Goal: Task Accomplishment & Management: Use online tool/utility

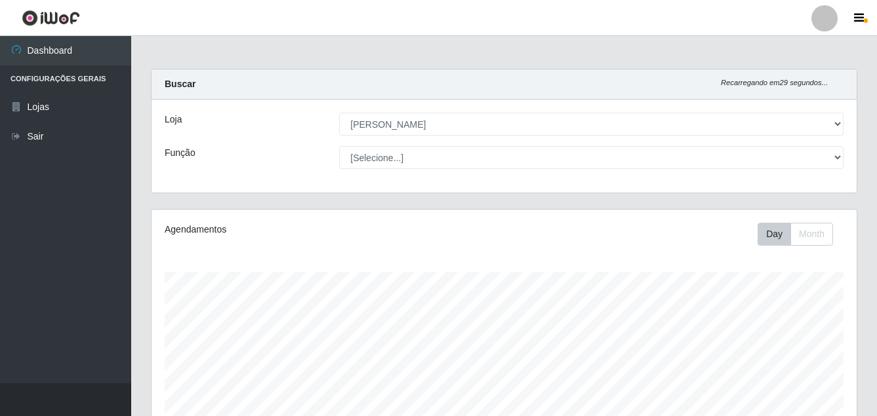
select select "402"
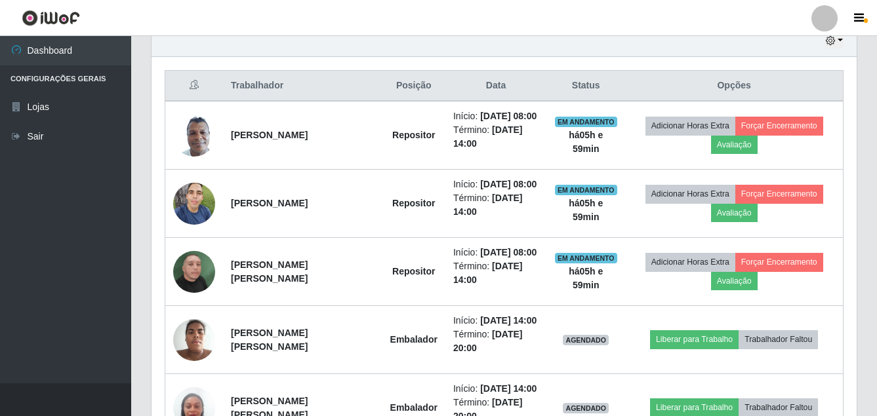
scroll to position [496, 0]
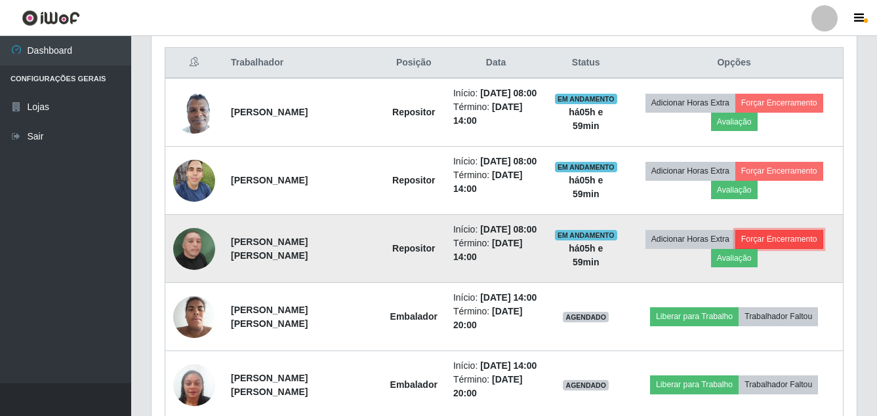
click at [789, 234] on button "Forçar Encerramento" at bounding box center [779, 239] width 88 height 18
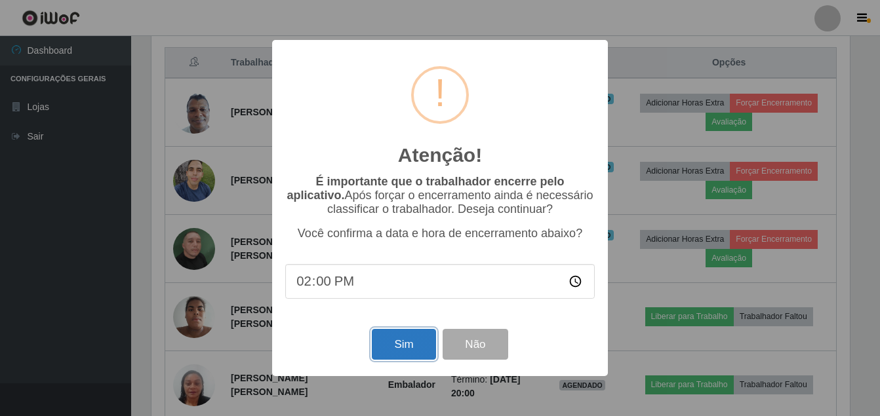
click at [390, 346] on button "Sim" at bounding box center [404, 344] width 64 height 31
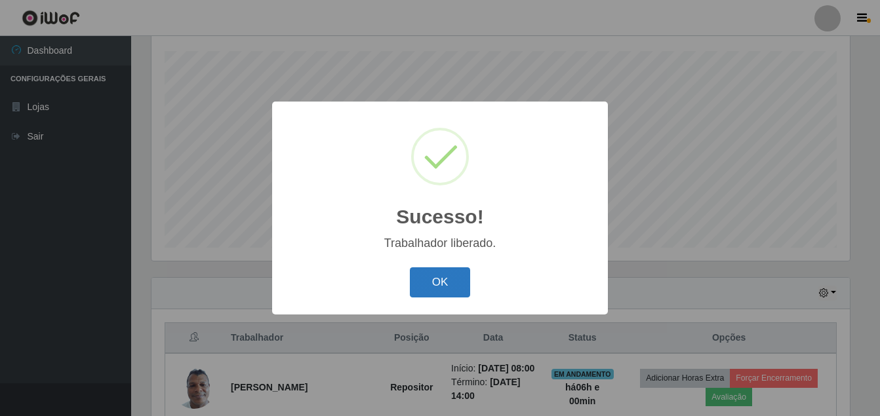
click at [441, 290] on button "OK" at bounding box center [440, 283] width 61 height 31
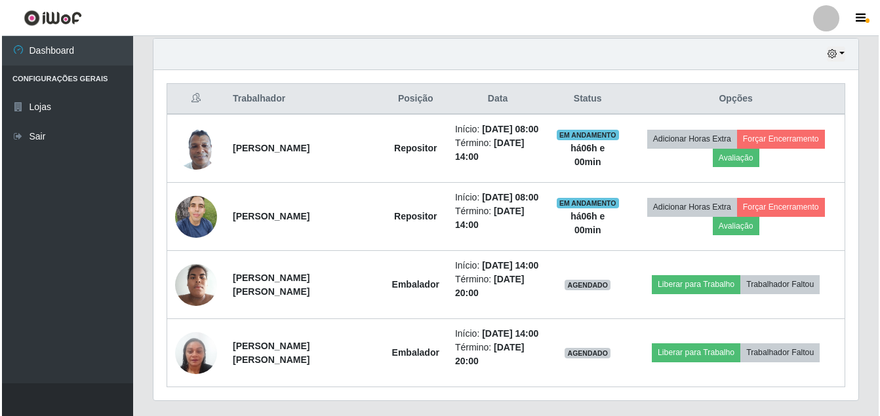
scroll to position [483, 0]
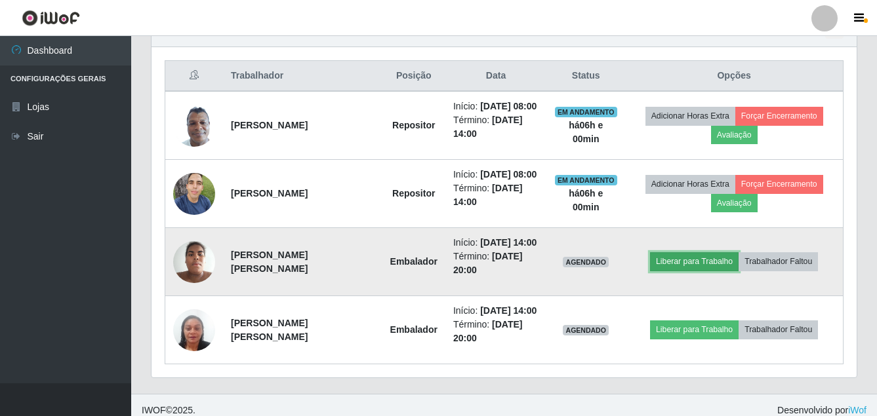
click at [677, 261] on button "Liberar para Trabalho" at bounding box center [694, 261] width 89 height 18
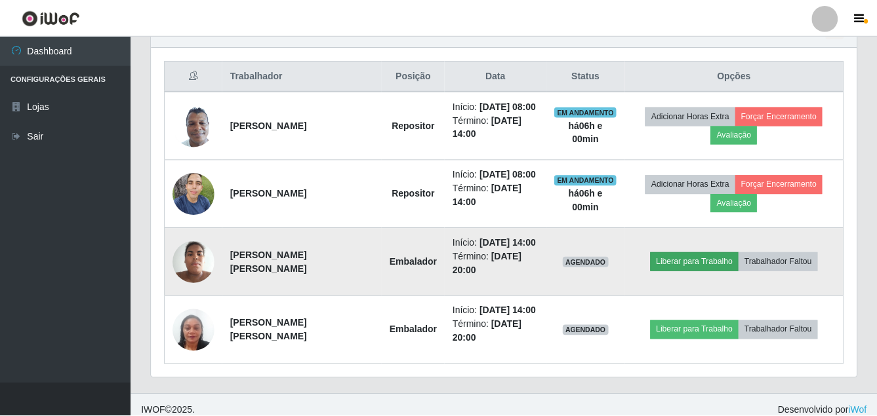
scroll to position [272, 698]
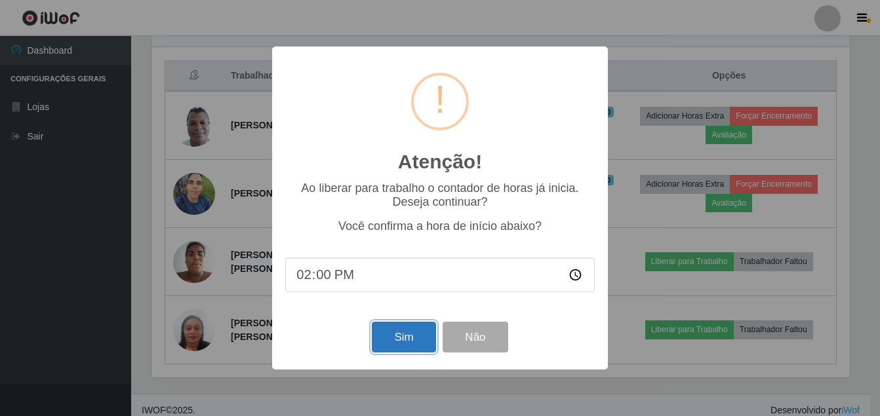
click at [395, 342] on button "Sim" at bounding box center [404, 337] width 64 height 31
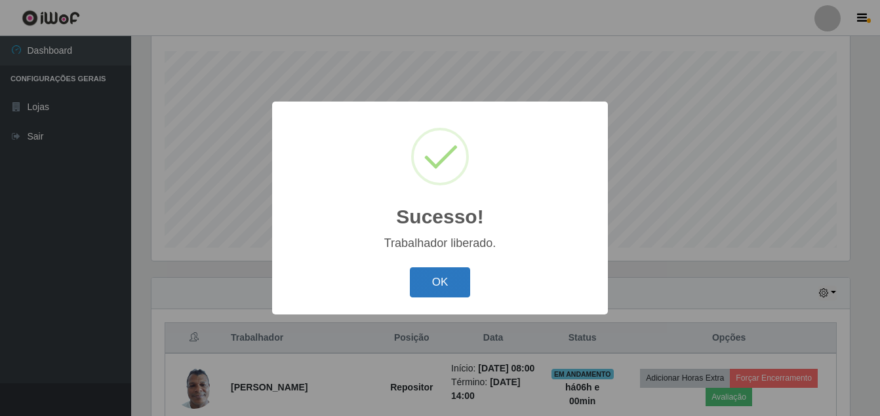
click at [434, 283] on button "OK" at bounding box center [440, 283] width 61 height 31
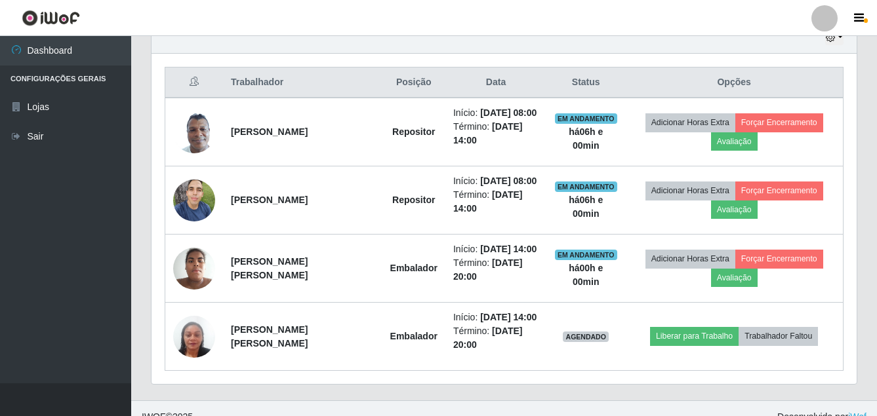
scroll to position [483, 0]
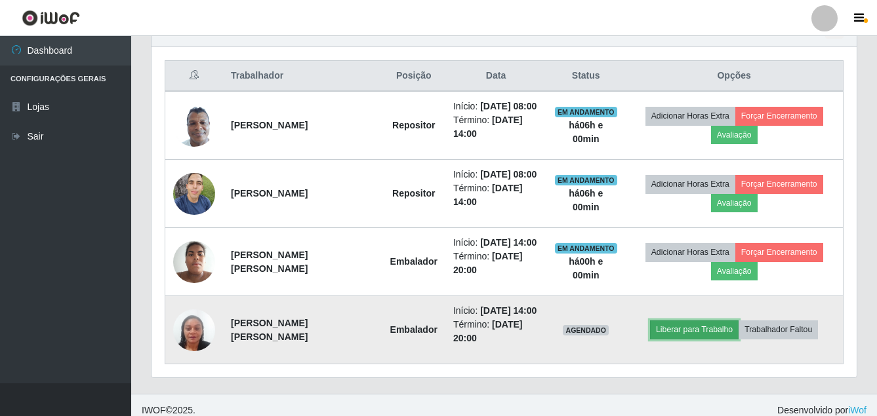
click at [683, 334] on button "Liberar para Trabalho" at bounding box center [694, 330] width 89 height 18
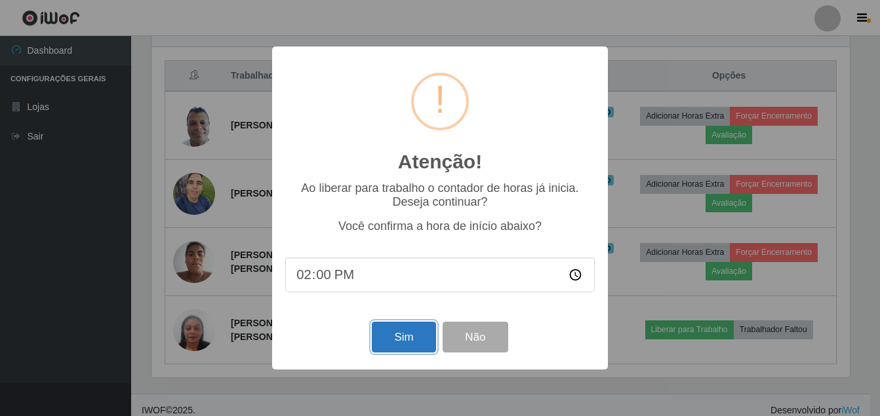
click at [401, 331] on button "Sim" at bounding box center [404, 337] width 64 height 31
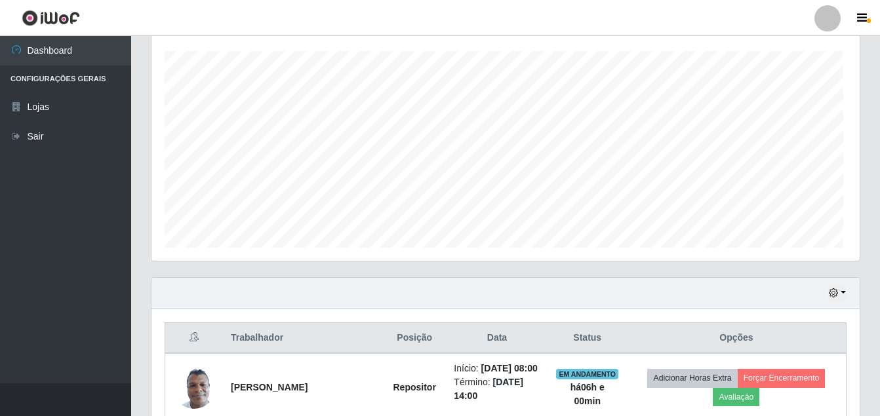
scroll to position [0, 0]
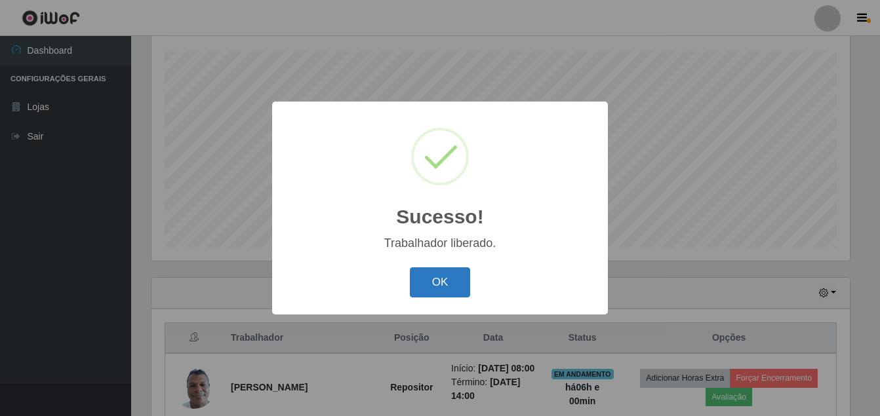
click at [446, 275] on button "OK" at bounding box center [440, 283] width 61 height 31
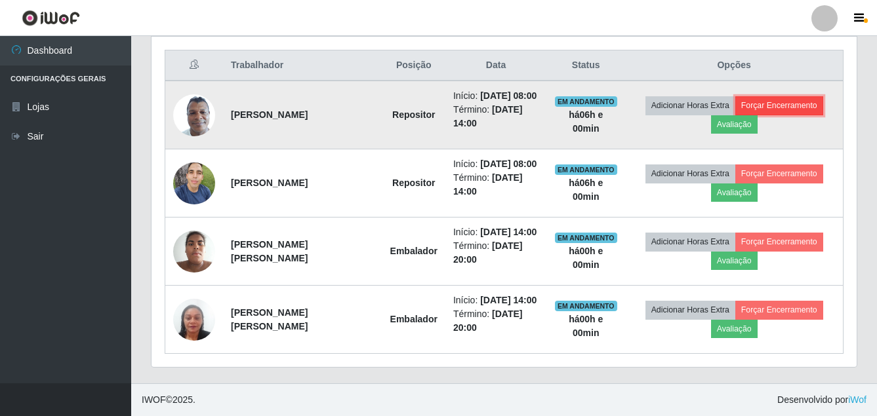
click at [778, 106] on button "Forçar Encerramento" at bounding box center [779, 105] width 88 height 18
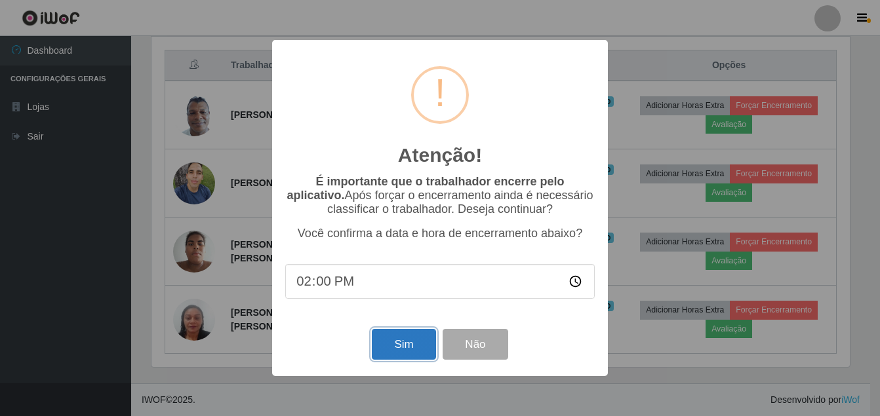
click at [395, 353] on button "Sim" at bounding box center [404, 344] width 64 height 31
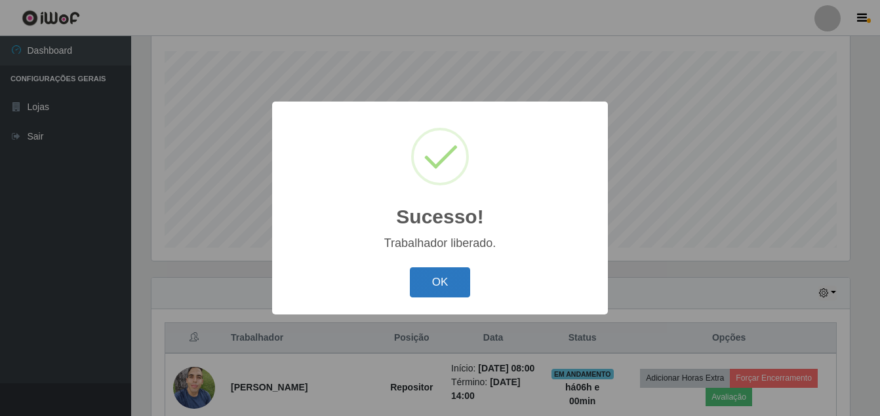
click at [428, 281] on button "OK" at bounding box center [440, 283] width 61 height 31
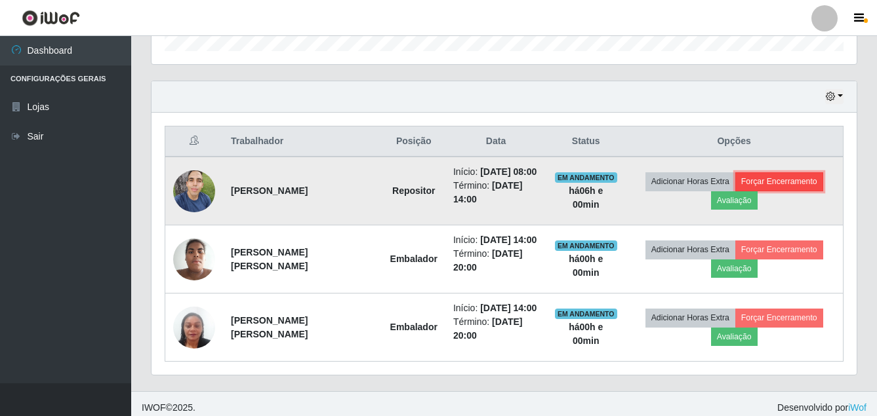
click at [782, 179] on button "Forçar Encerramento" at bounding box center [779, 181] width 88 height 18
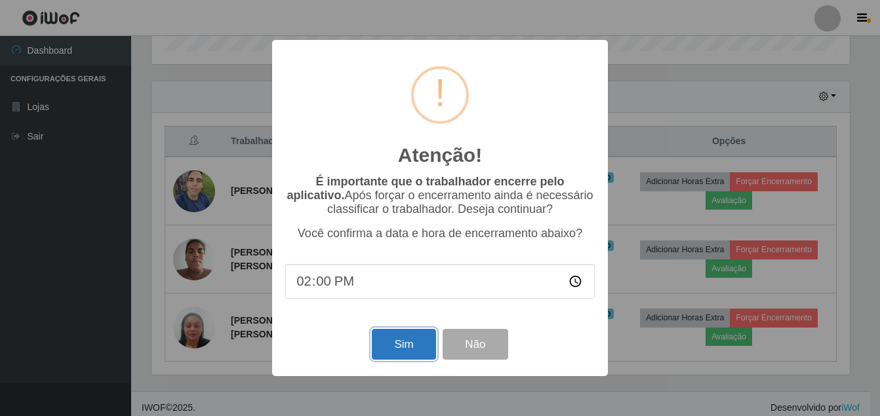
click at [405, 348] on button "Sim" at bounding box center [404, 344] width 64 height 31
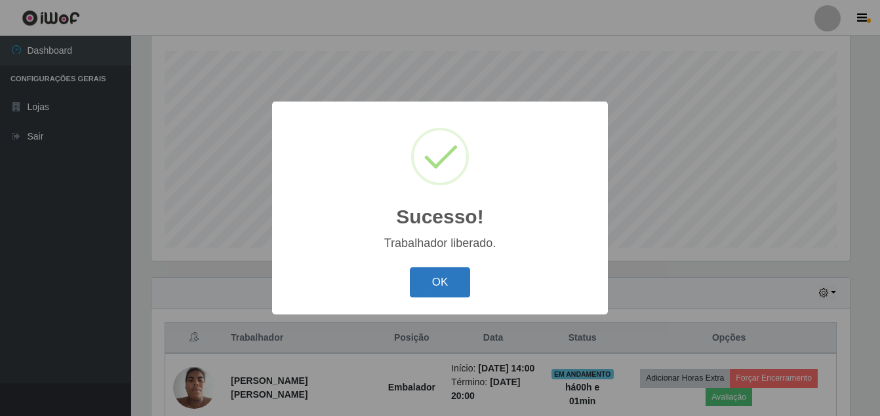
click at [431, 270] on button "OK" at bounding box center [440, 283] width 61 height 31
